Goal: Check status: Check status

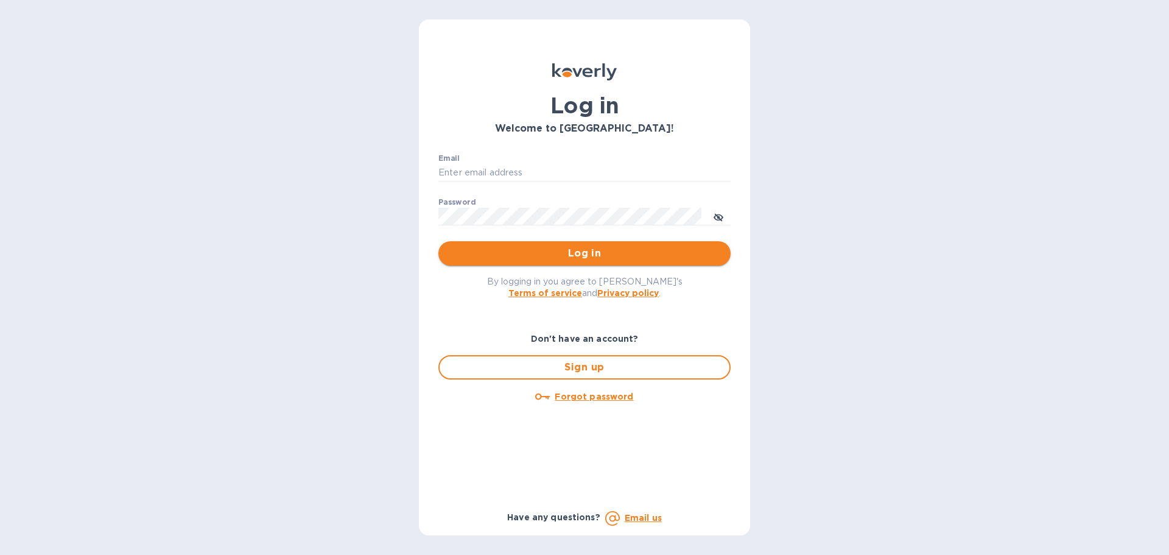
type input "[PERSON_NAME][EMAIL_ADDRESS][DOMAIN_NAME]"
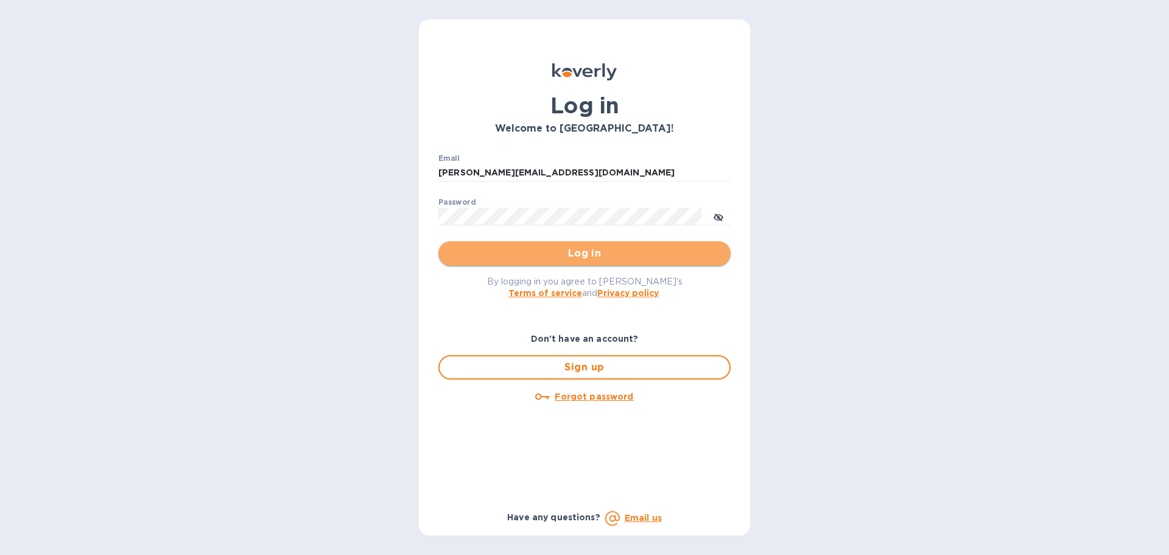
click at [566, 253] on span "Log in" at bounding box center [584, 253] width 273 height 15
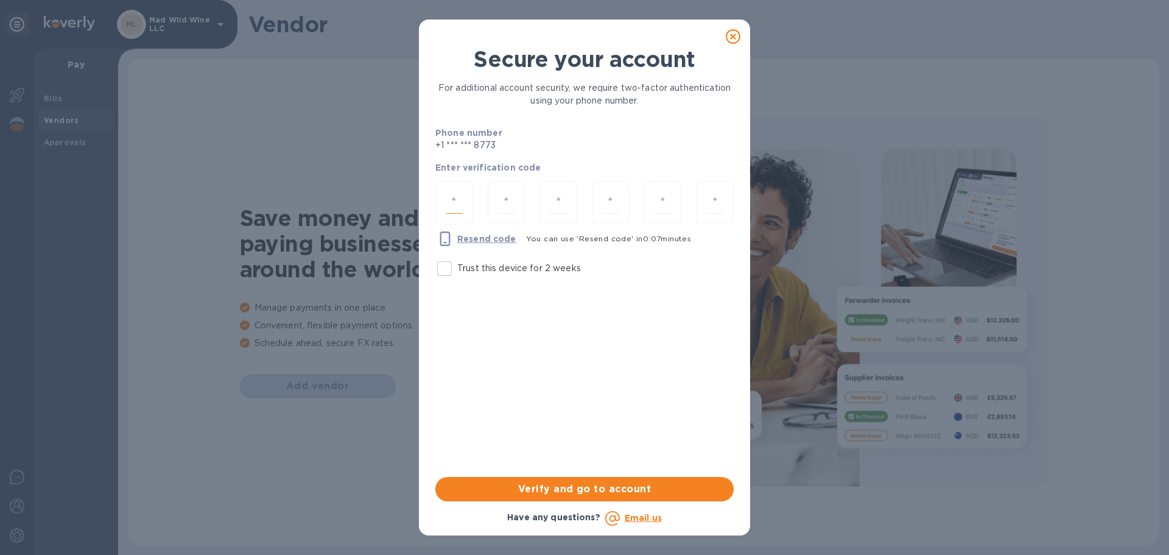
click at [447, 197] on input "number" at bounding box center [454, 202] width 17 height 23
type input "8"
type input "0"
type input "6"
type input "2"
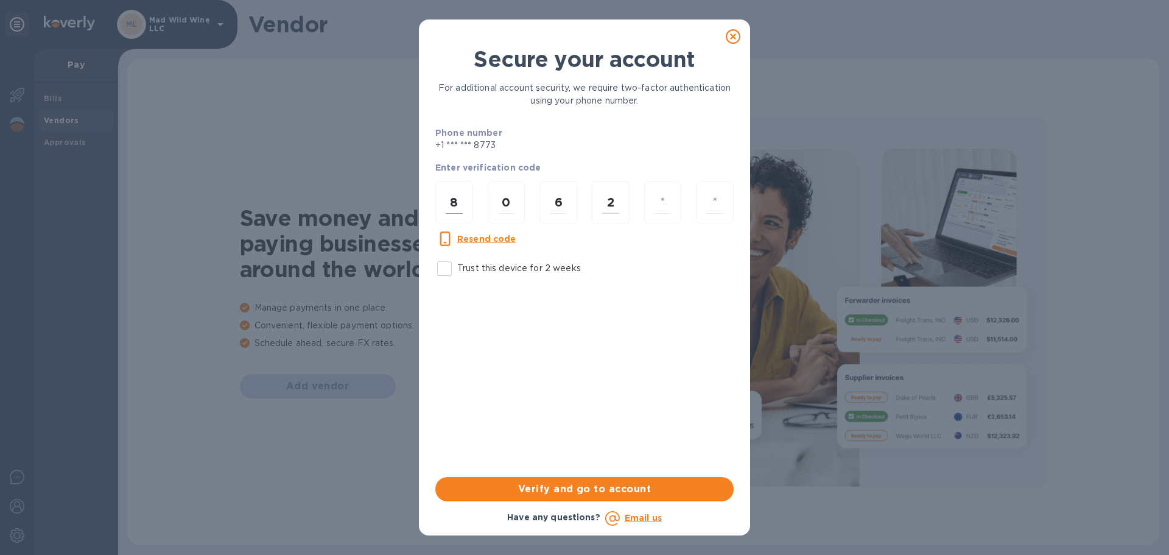
type input "2"
type input "7"
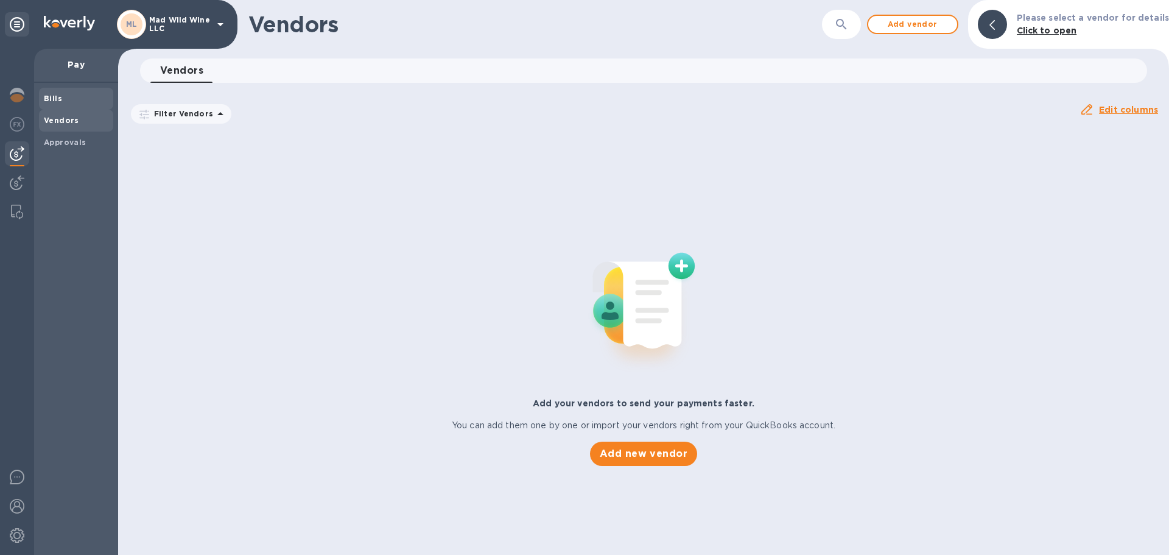
click at [47, 93] on span "Bills" at bounding box center [53, 99] width 18 height 12
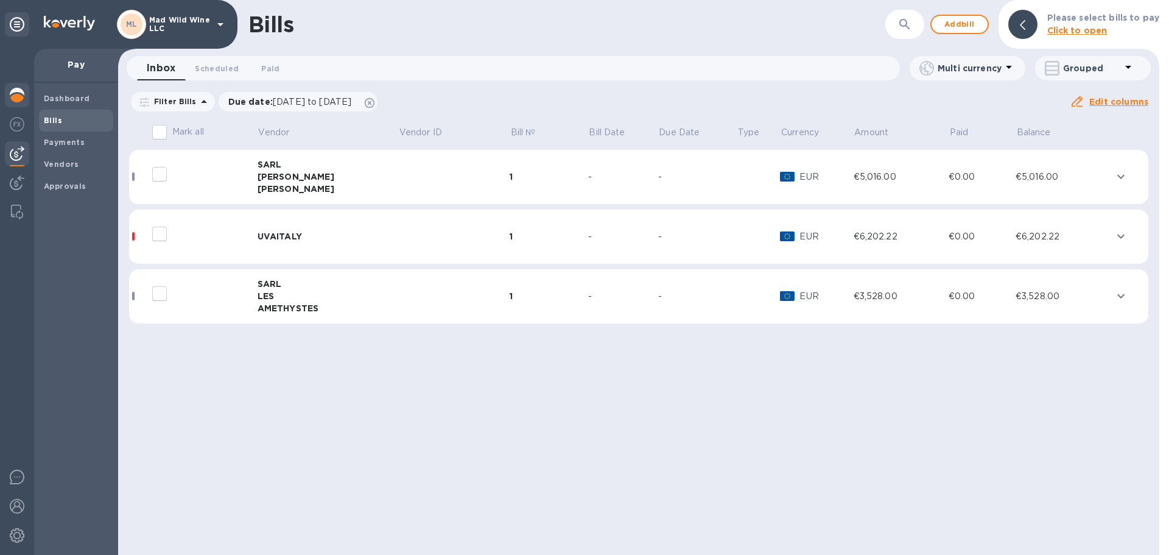
click at [15, 91] on img at bounding box center [17, 95] width 15 height 15
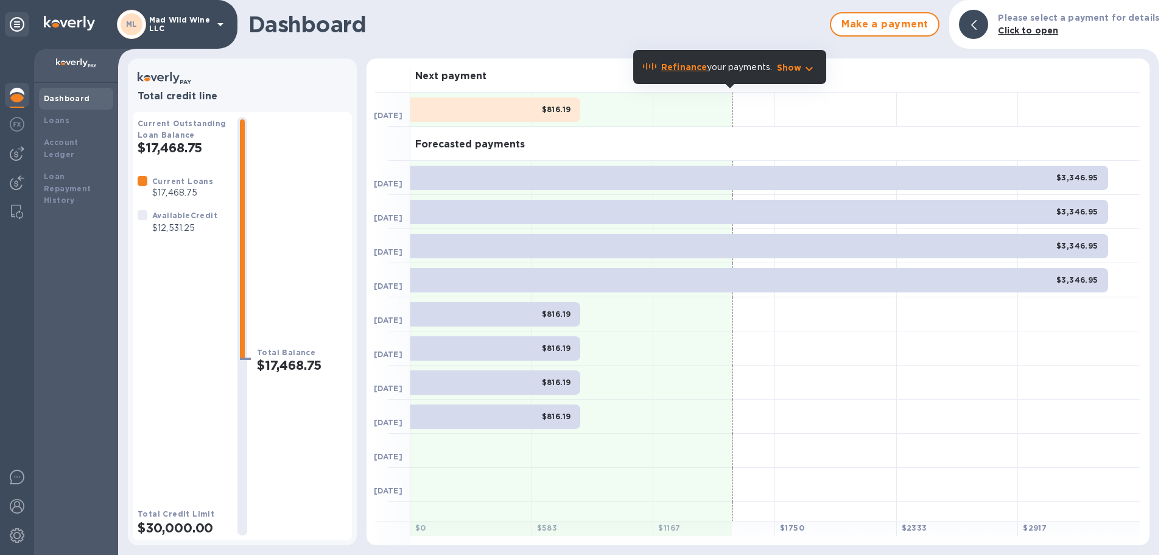
click at [435, 182] on div "$3,346.95" at bounding box center [759, 178] width 698 height 24
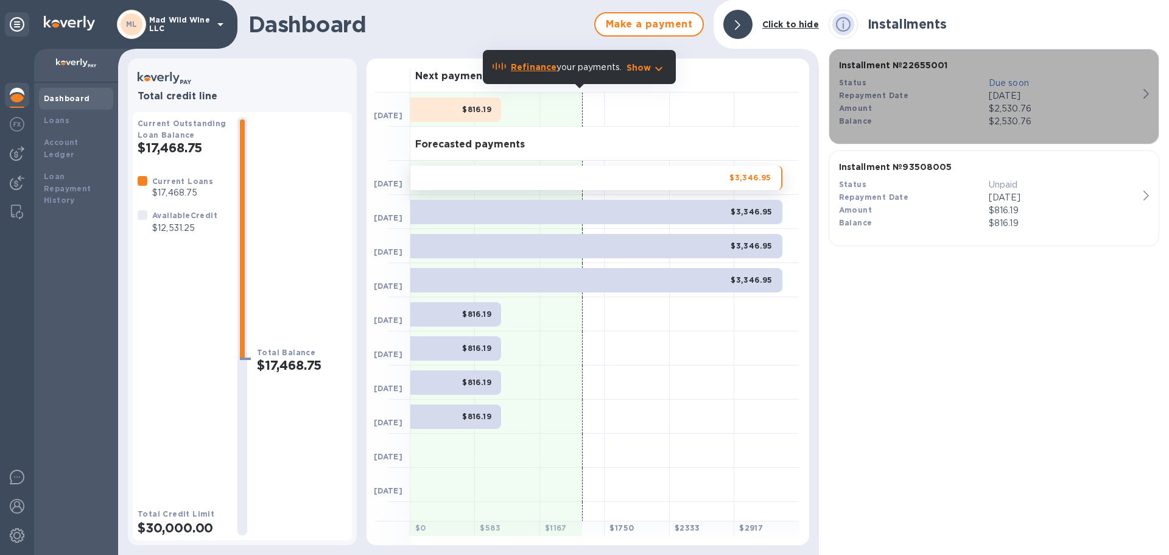
click at [1005, 83] on p "Due soon" at bounding box center [1064, 83] width 150 height 13
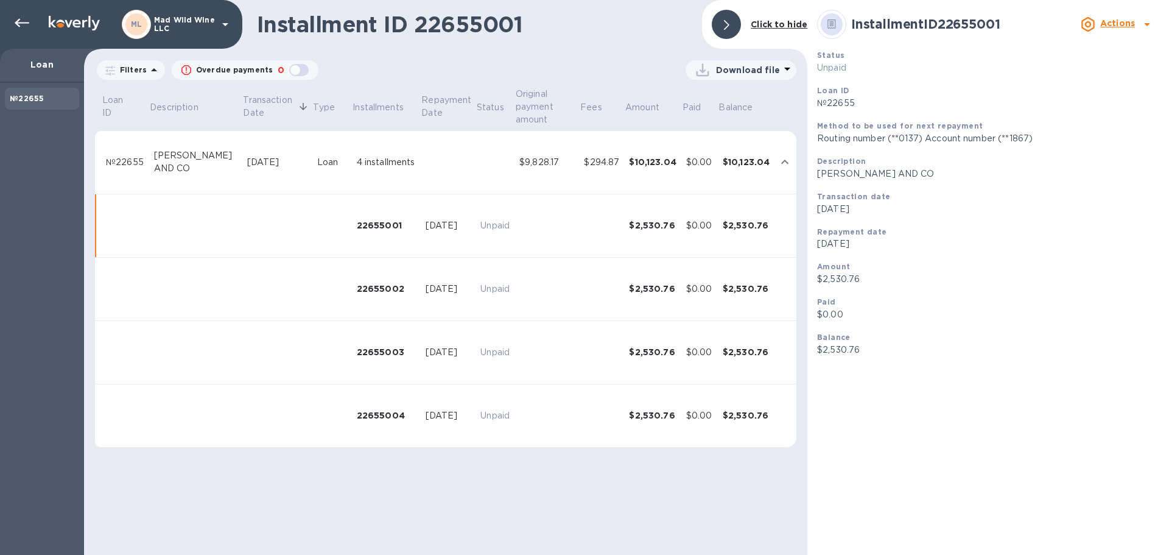
click at [169, 171] on div "[PERSON_NAME] AND CO" at bounding box center [195, 162] width 83 height 26
